Goal: Task Accomplishment & Management: Use online tool/utility

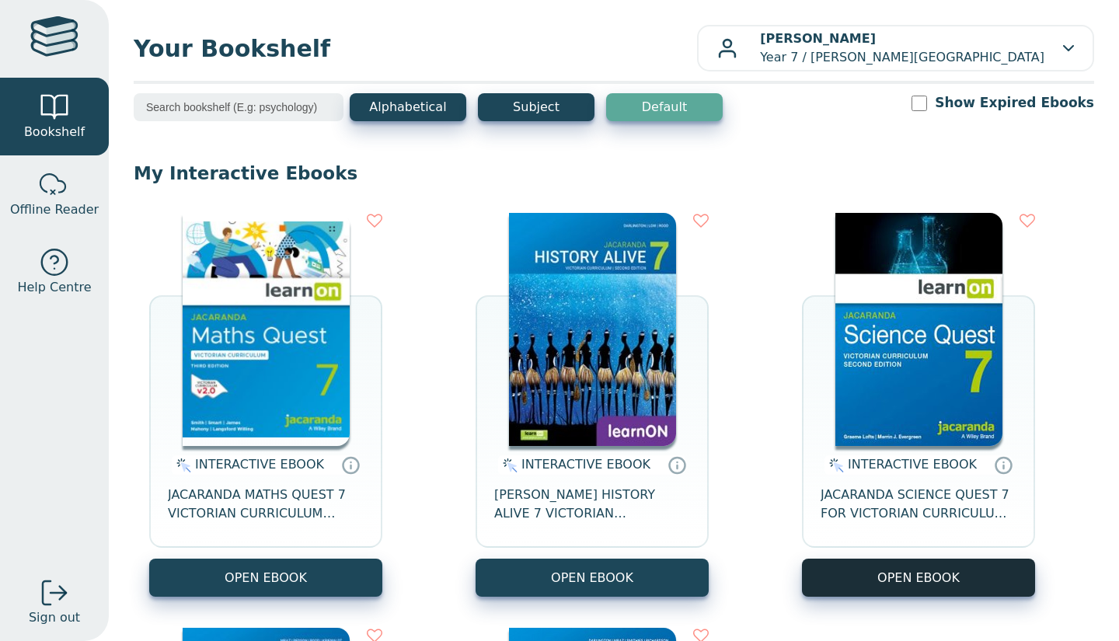
click at [852, 572] on button "OPEN EBOOK" at bounding box center [918, 578] width 233 height 38
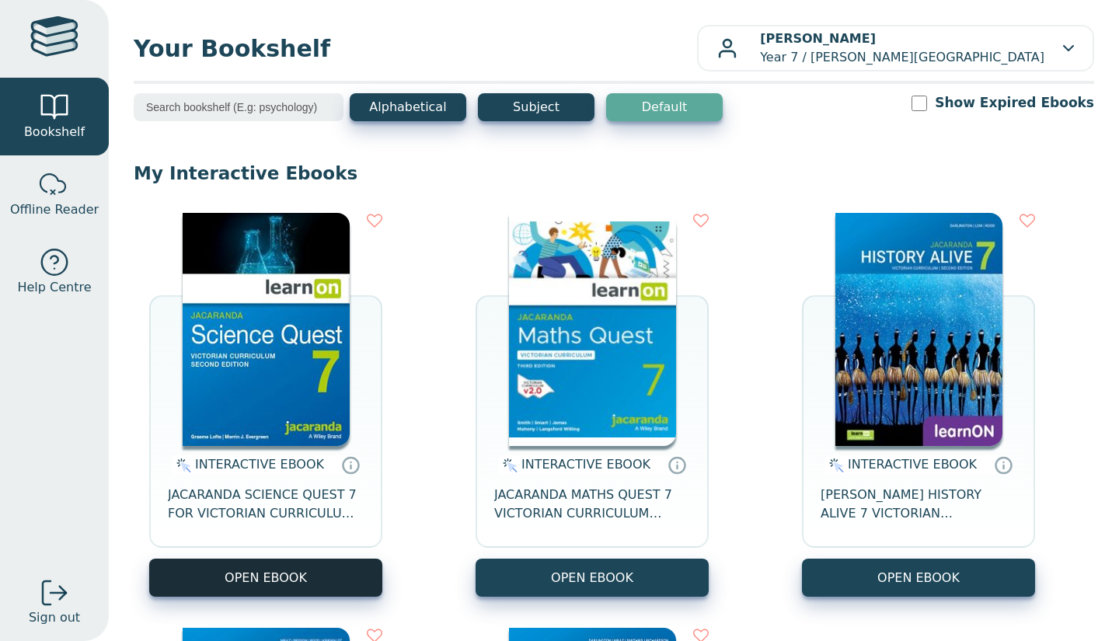
click at [259, 560] on button "OPEN EBOOK" at bounding box center [265, 578] width 233 height 38
